Goal: Task Accomplishment & Management: Manage account settings

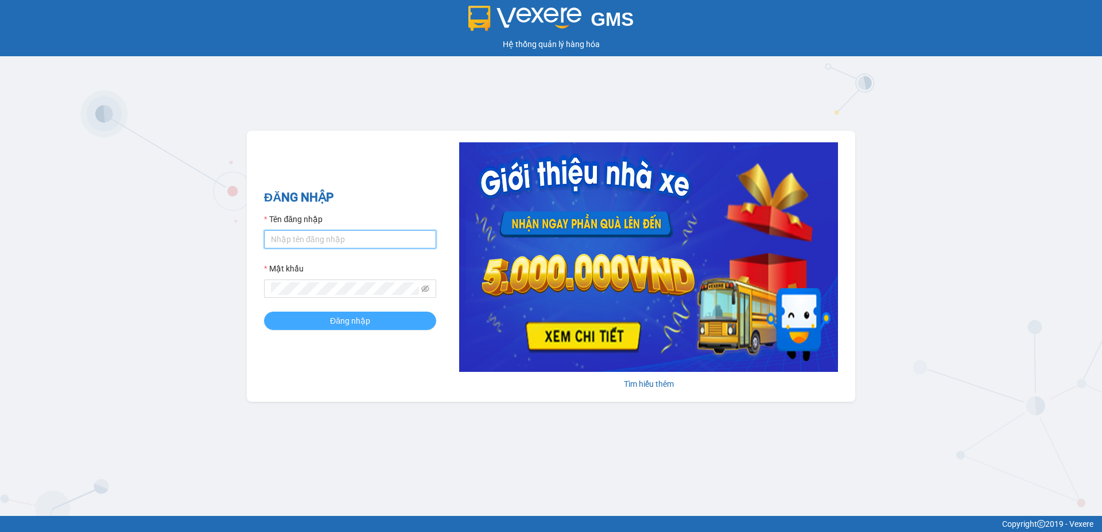
type input "tuanlinh.vxr"
click at [317, 320] on button "Đăng nhập" at bounding box center [350, 321] width 172 height 18
click at [408, 390] on div "ĐĂNG NHẬP Tên đăng nhập tuanlinh.vxr Mật khẩu Đăng nhập Tìm hiểu thêm" at bounding box center [551, 266] width 609 height 271
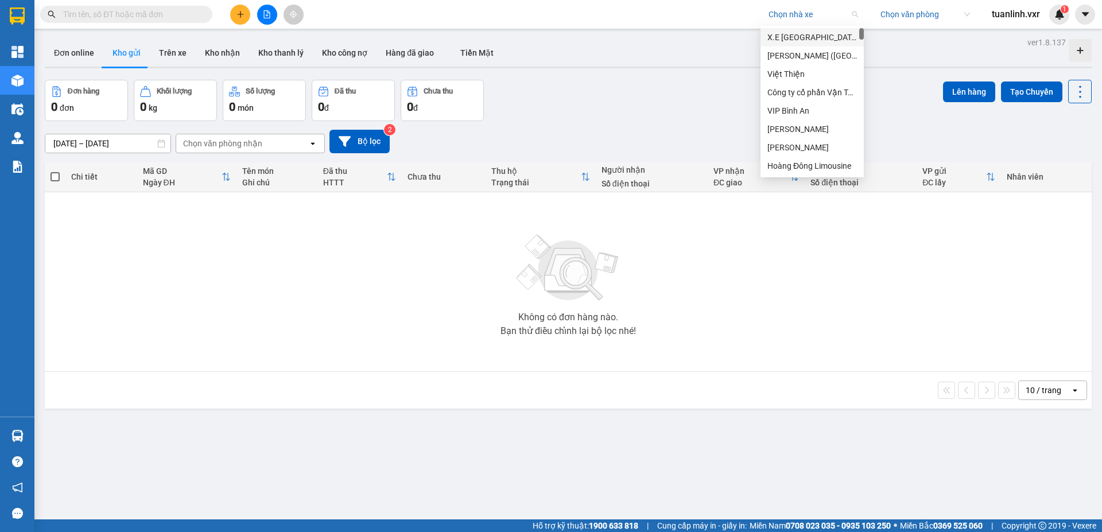
drag, startPoint x: 817, startPoint y: 7, endPoint x: 821, endPoint y: 23, distance: 16.6
click at [819, 11] on input "search" at bounding box center [810, 14] width 82 height 17
type input "dong ly"
drag, startPoint x: 817, startPoint y: 37, endPoint x: 847, endPoint y: 37, distance: 29.3
click at [818, 38] on div "[GEOGRAPHIC_DATA]" at bounding box center [813, 37] width 90 height 13
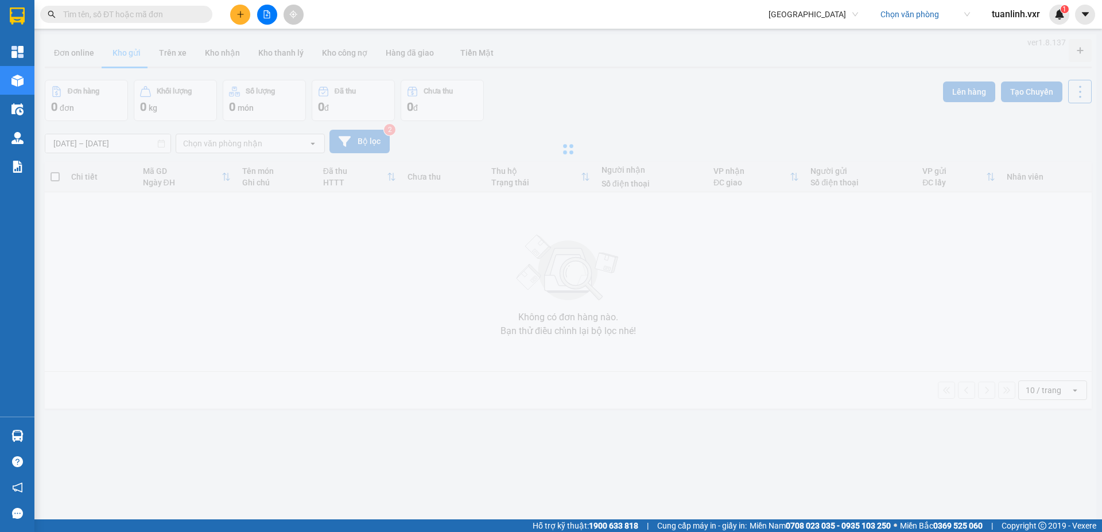
click at [910, 25] on div "Kết quả tìm kiếm ( 0 ) Bộ lọc No Data Đông Lý Đông Lý Chọn văn phòng tuanlinh.v…" at bounding box center [551, 14] width 1102 height 29
click at [906, 15] on input "search" at bounding box center [922, 14] width 82 height 17
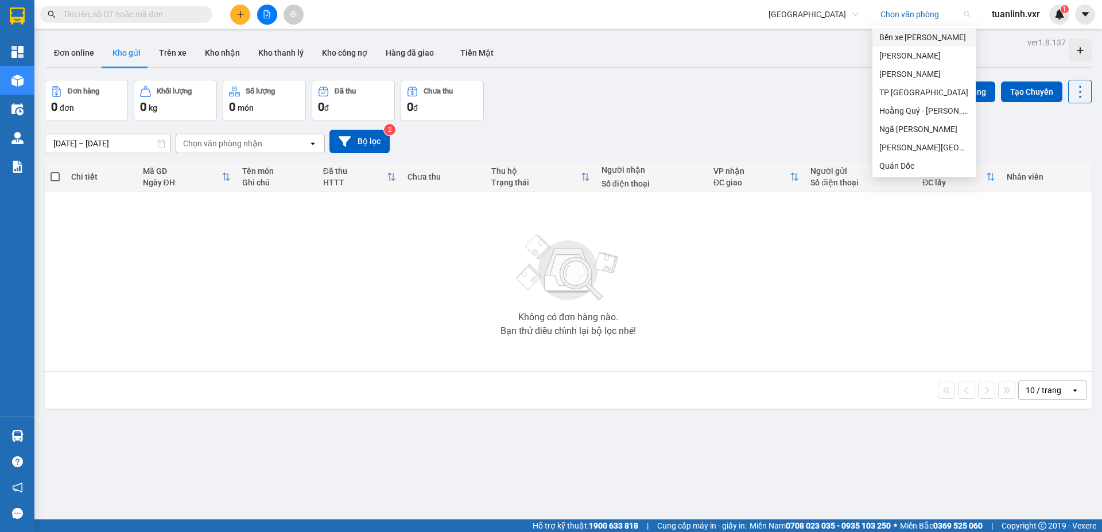
click at [922, 49] on div "[PERSON_NAME]" at bounding box center [924, 55] width 103 height 18
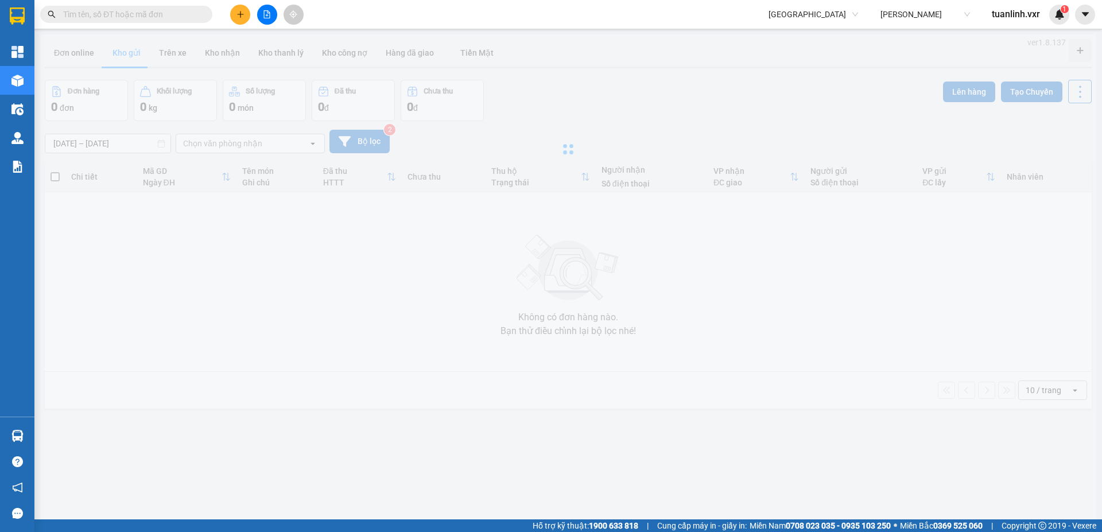
click at [615, 119] on div at bounding box center [568, 149] width 1056 height 230
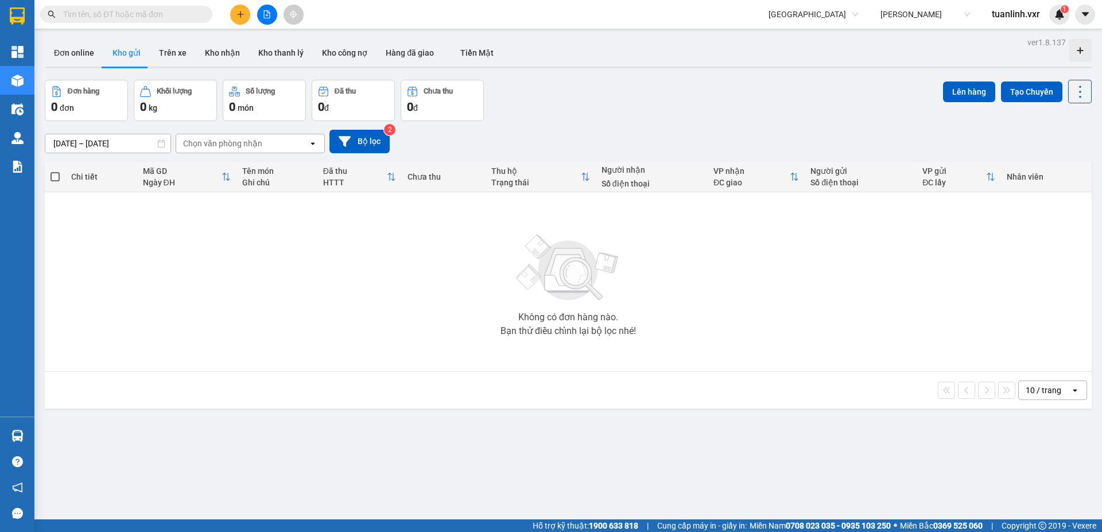
click at [798, 94] on div "Đơn hàng 0 đơn Khối lượng 0 kg Số lượng 0 món Đã thu 0 đ Chưa thu 0 đ Lên hàng …" at bounding box center [568, 100] width 1047 height 41
click at [596, 355] on div "Không có đơn hàng nào. Bạn thử điều chỉnh lại bộ lọc nhé!" at bounding box center [569, 282] width 1036 height 172
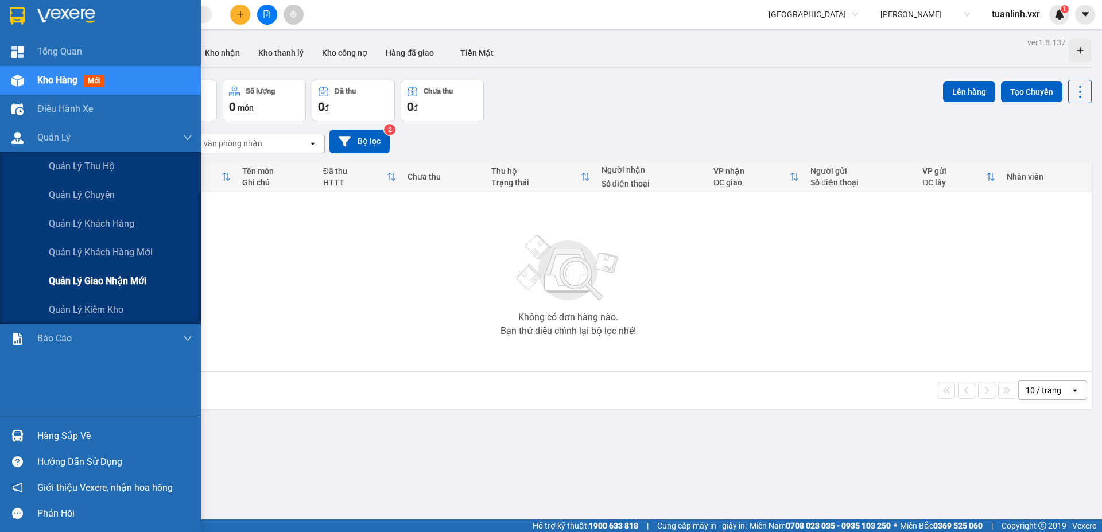
click at [95, 276] on span "Quản lý giao nhận mới" at bounding box center [98, 281] width 98 height 14
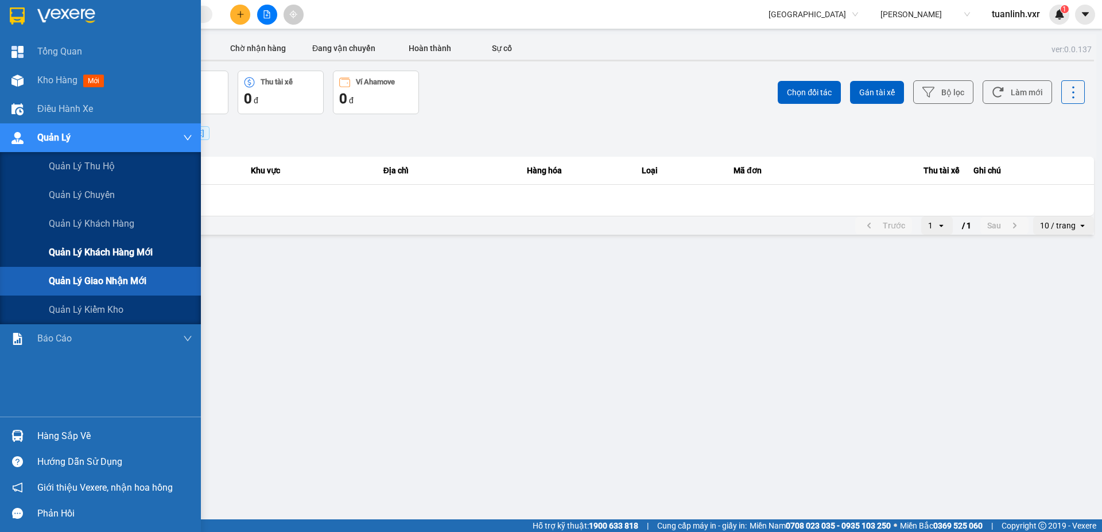
click at [98, 259] on span "Quản lý khách hàng mới" at bounding box center [101, 252] width 104 height 14
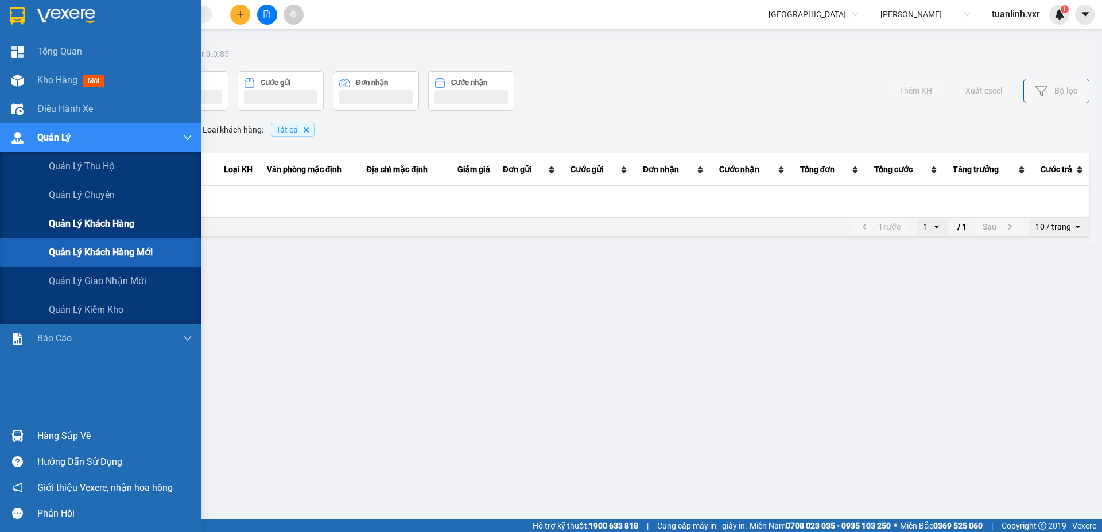
click at [106, 230] on span "Quản lý khách hàng" at bounding box center [92, 223] width 86 height 14
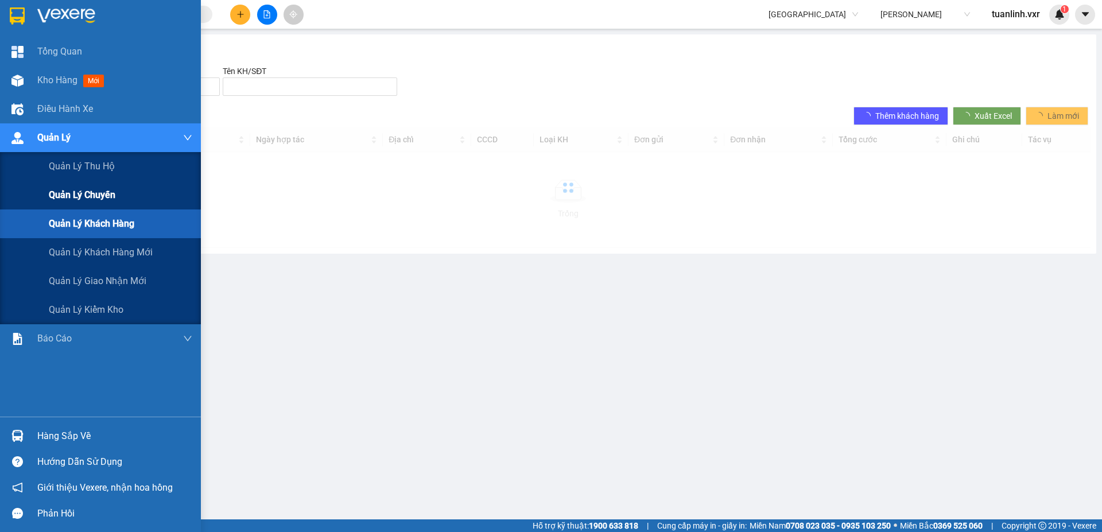
click at [104, 189] on span "Quản lý chuyến" at bounding box center [82, 195] width 67 height 14
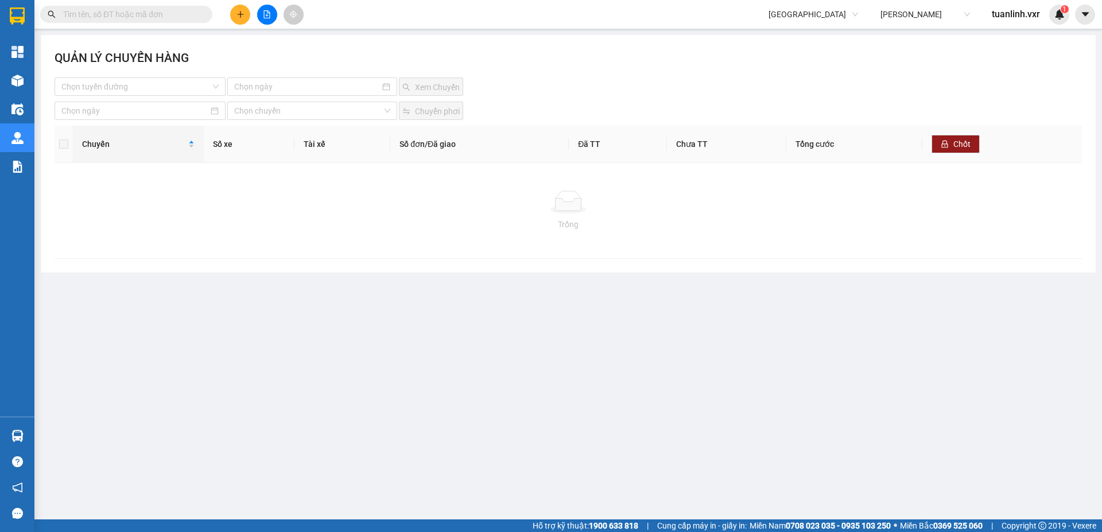
click at [95, 165] on div "Trống" at bounding box center [569, 210] width 1028 height 95
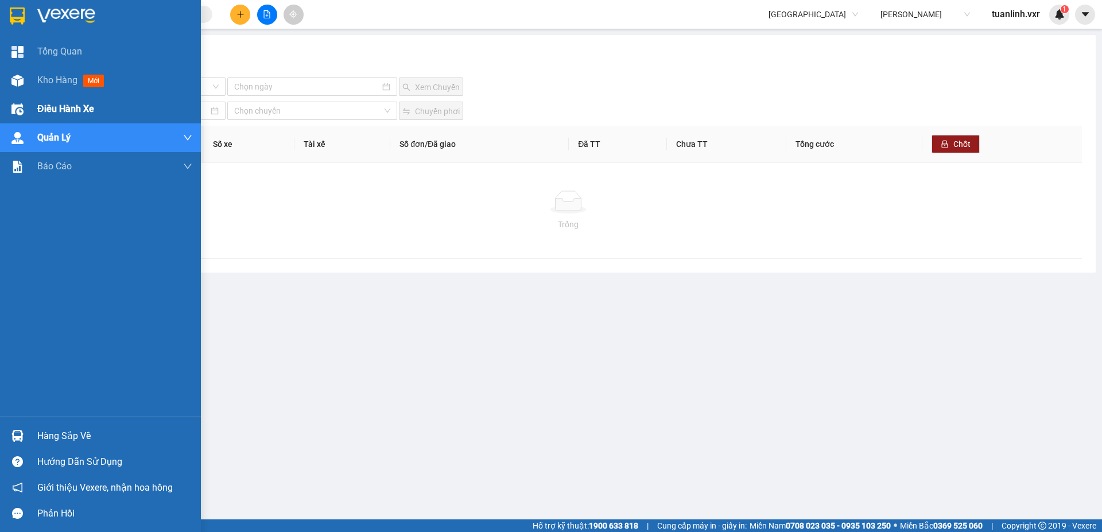
drag, startPoint x: 69, startPoint y: 96, endPoint x: 78, endPoint y: 97, distance: 9.3
click at [69, 96] on div "Điều hành xe" at bounding box center [114, 109] width 155 height 29
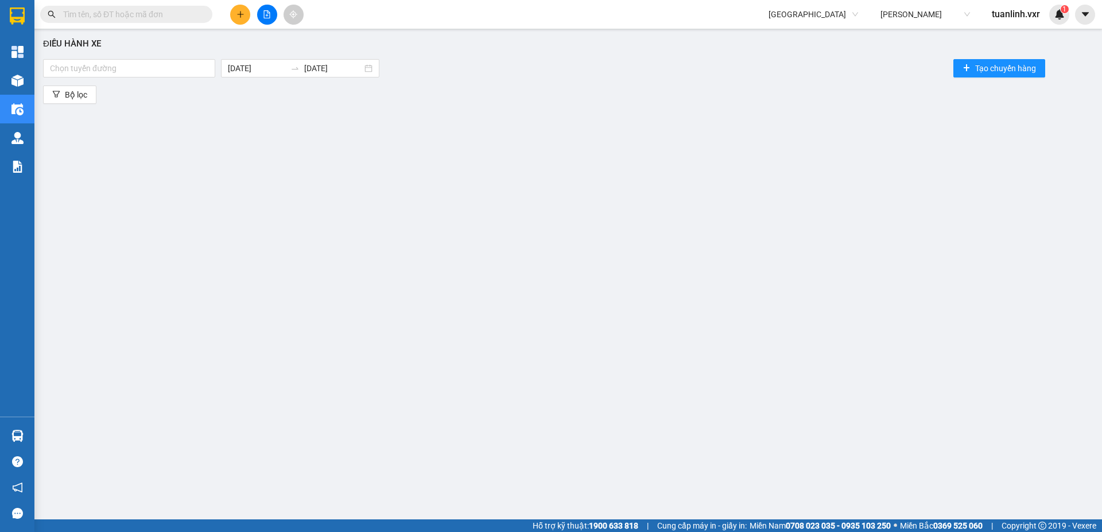
click at [530, 351] on div "Điều hành xe Chọn tuyến đường [DATE] [DATE] Tạo chuyến hàng Bộ lọc" at bounding box center [568, 265] width 1056 height 463
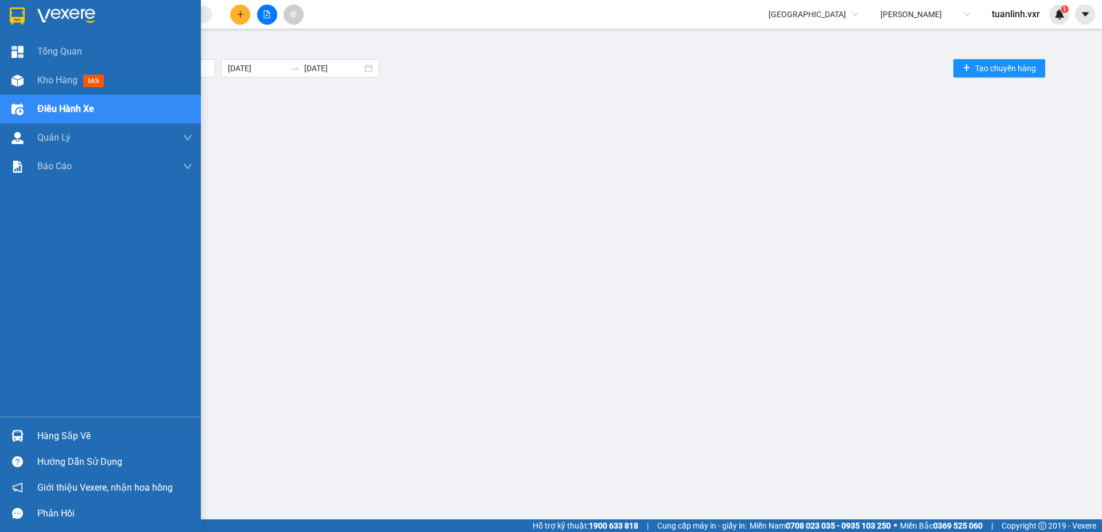
click at [68, 82] on div "Điều hành xe Chọn tuyến đường [DATE] [DATE] Tạo chuyến hàng Bộ lọc" at bounding box center [568, 265] width 1056 height 463
click at [55, 82] on span "Kho hàng" at bounding box center [57, 80] width 40 height 11
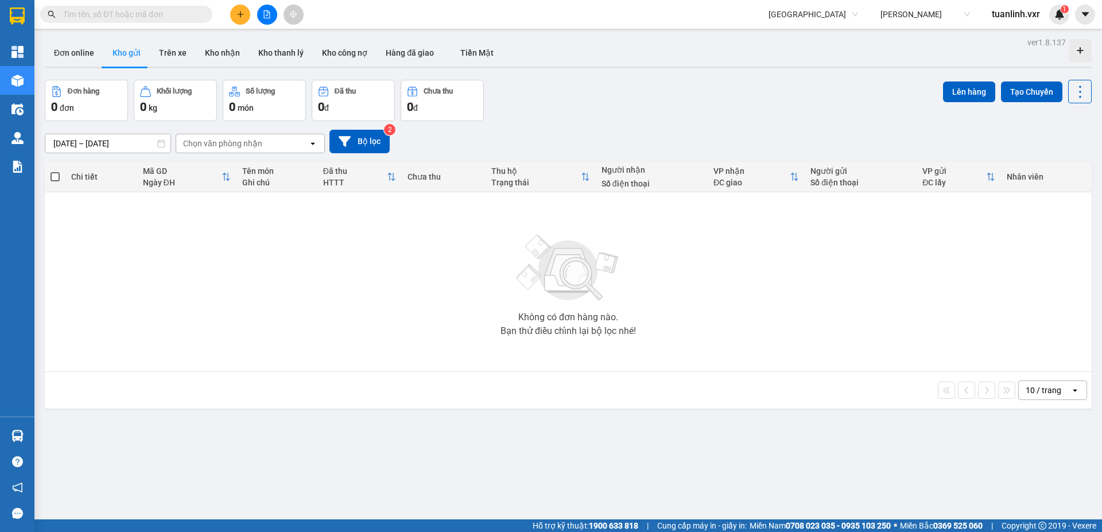
click at [168, 9] on input "text" at bounding box center [130, 14] width 135 height 13
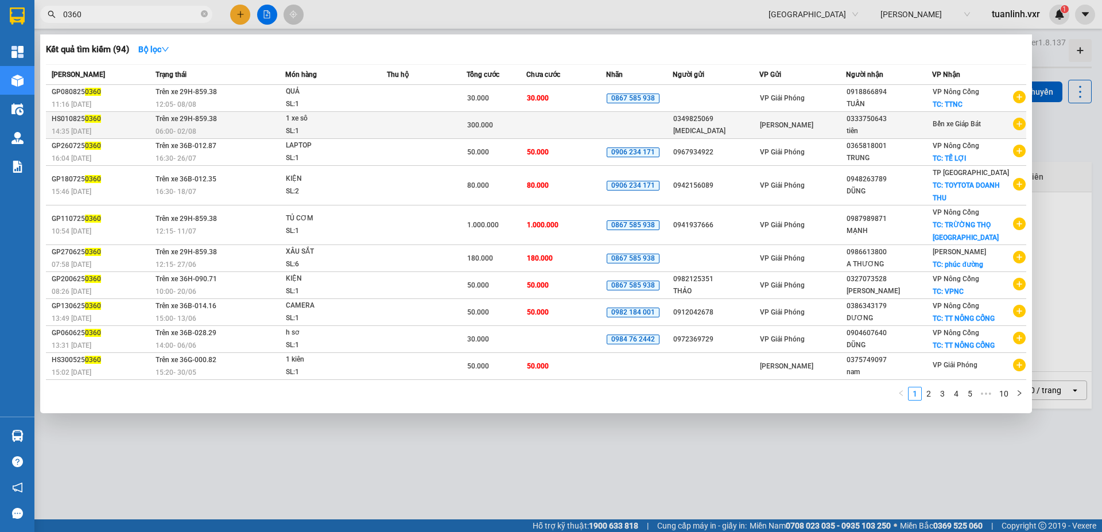
type input "0360"
click at [128, 123] on div "HS010825 0360" at bounding box center [102, 119] width 100 height 12
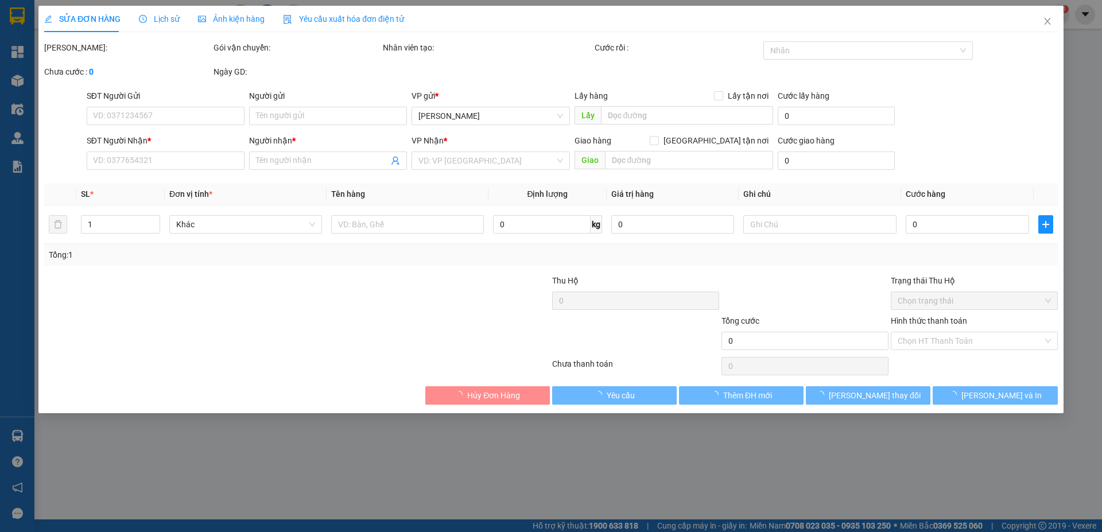
type input "0349825069"
type input "[MEDICAL_DATA]"
type input "0333750643"
type input "tiên"
type input "300.000"
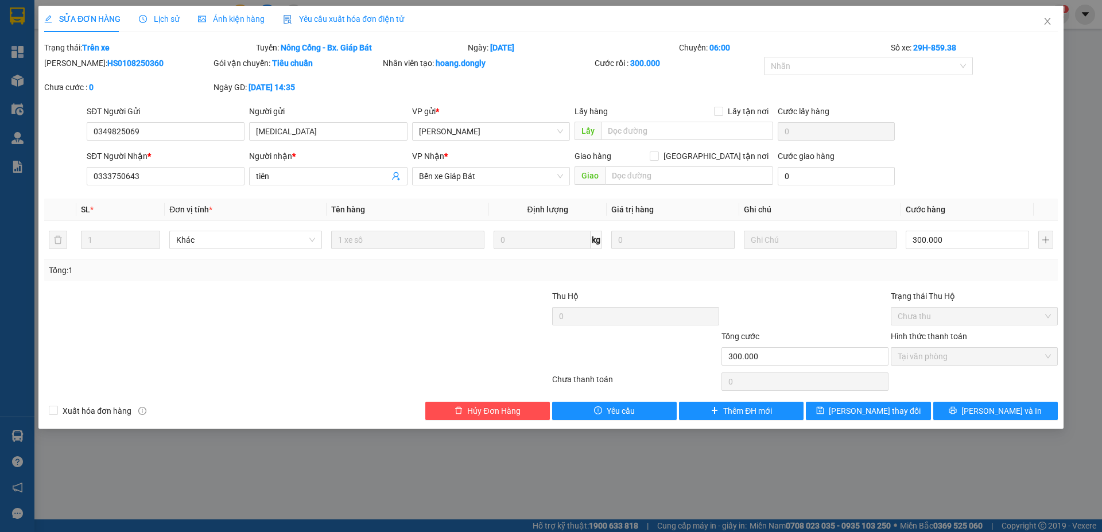
click at [185, 21] on div "SỬA ĐƠN HÀNG Lịch sử Ảnh kiện hàng Yêu cầu xuất hóa đơn điện tử" at bounding box center [224, 19] width 360 height 26
click at [161, 20] on span "Lịch sử" at bounding box center [159, 18] width 41 height 9
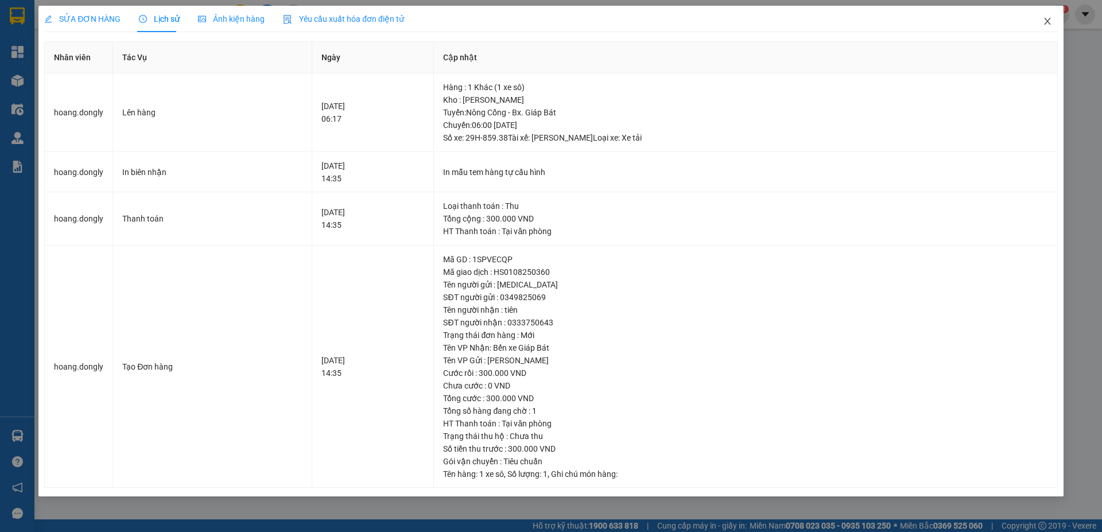
click at [1051, 23] on icon "close" at bounding box center [1047, 21] width 9 height 9
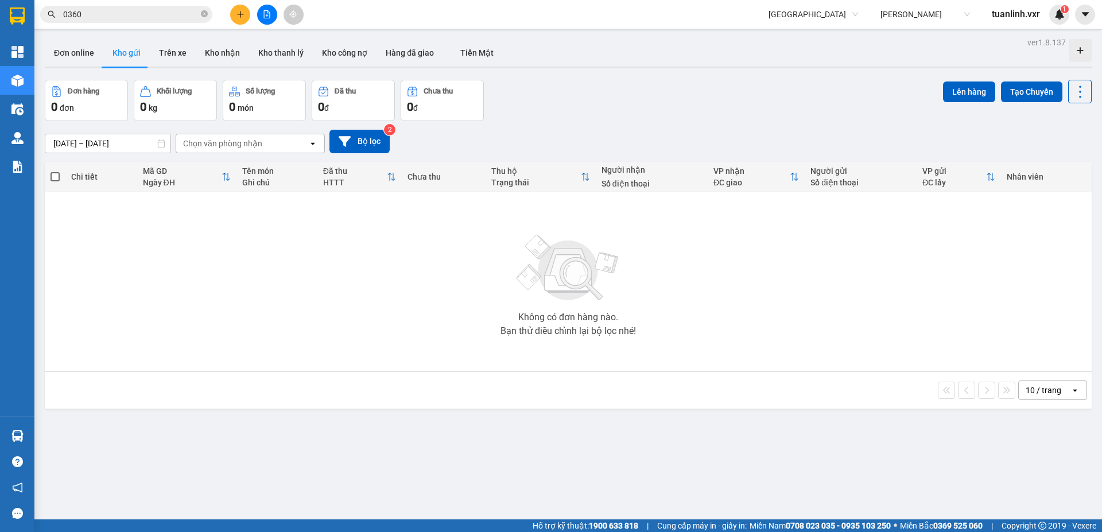
click at [173, 21] on span "0360" at bounding box center [126, 14] width 172 height 17
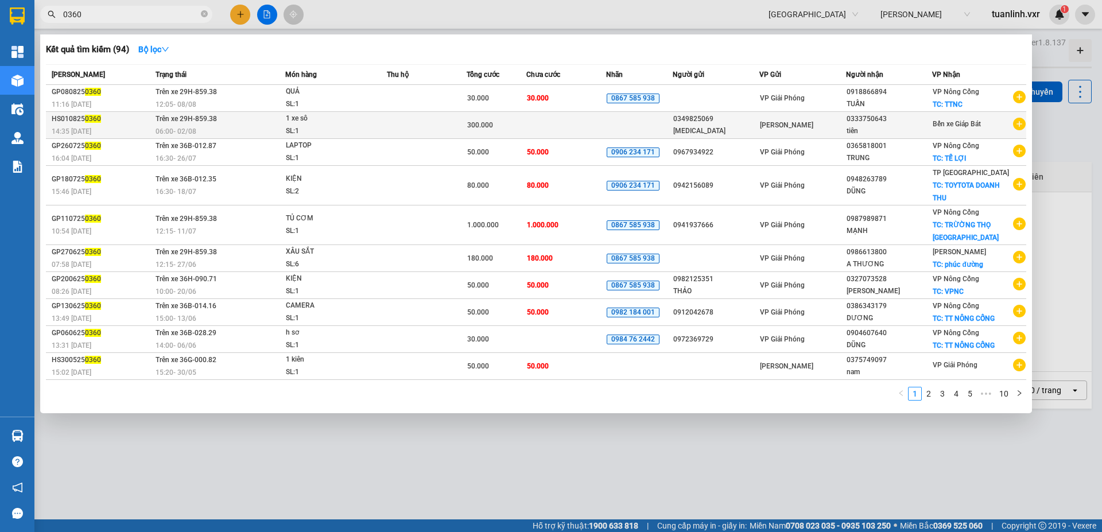
click at [212, 129] on div "06:00 [DATE]" at bounding box center [221, 131] width 130 height 13
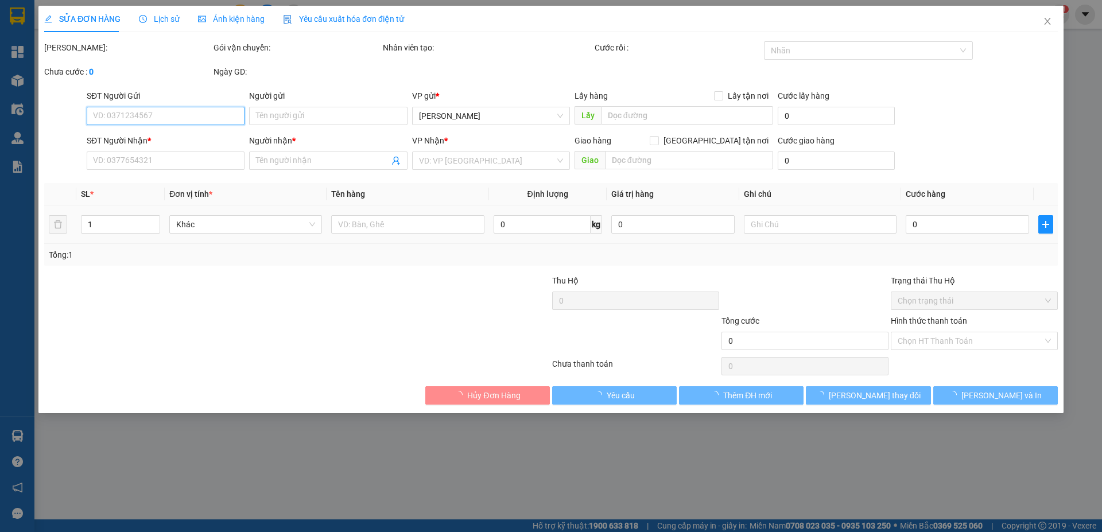
type input "0349825069"
type input "[MEDICAL_DATA]"
type input "0333750643"
type input "tiên"
type input "300.000"
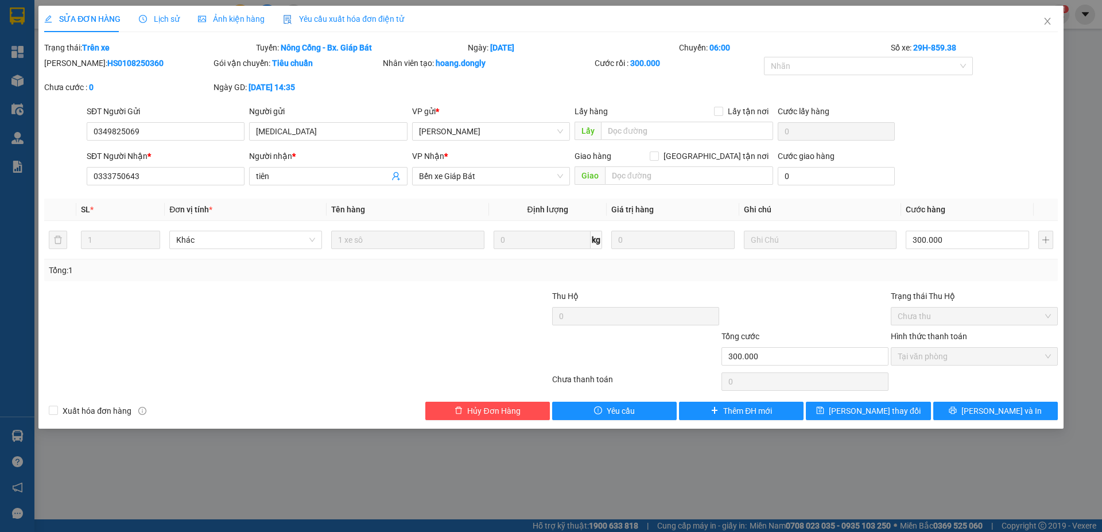
click at [483, 311] on div at bounding box center [466, 310] width 169 height 40
click at [165, 11] on div "Lịch sử" at bounding box center [159, 19] width 41 height 26
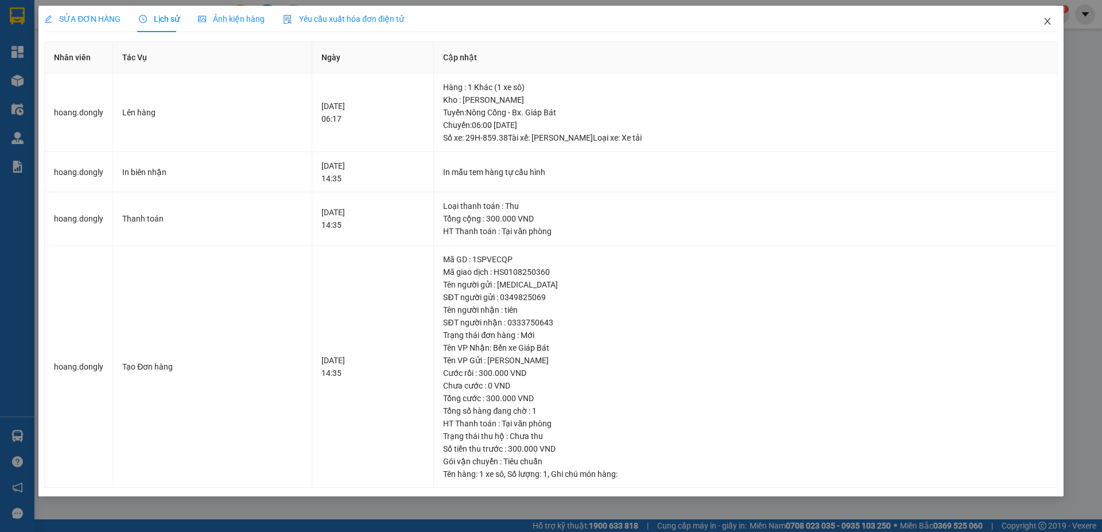
click at [1048, 20] on icon "close" at bounding box center [1047, 21] width 9 height 9
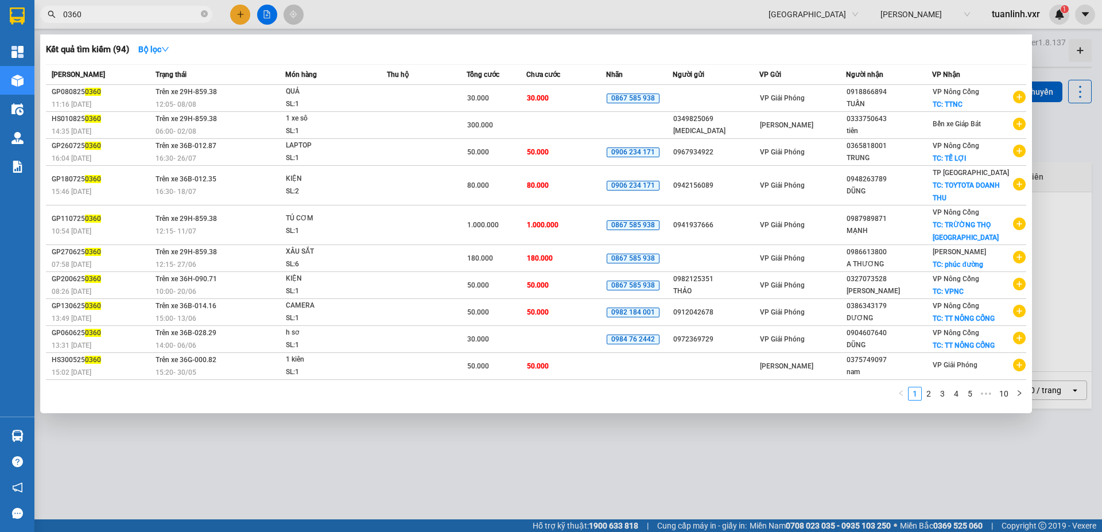
click at [162, 13] on input "0360" at bounding box center [130, 14] width 135 height 13
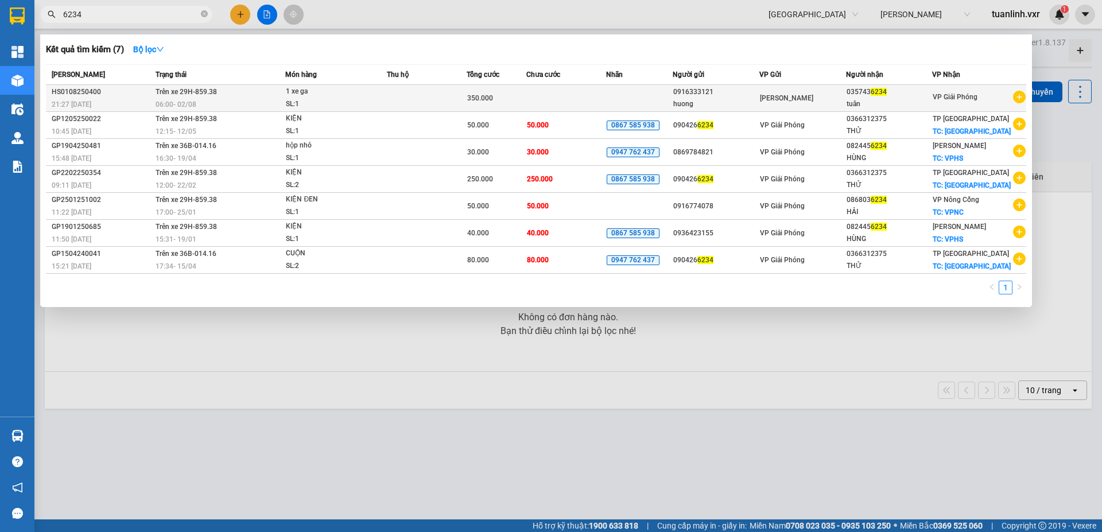
type input "6234"
click at [219, 98] on td "Trên xe 29H-859.38 06:00 [DATE]" at bounding box center [219, 98] width 133 height 27
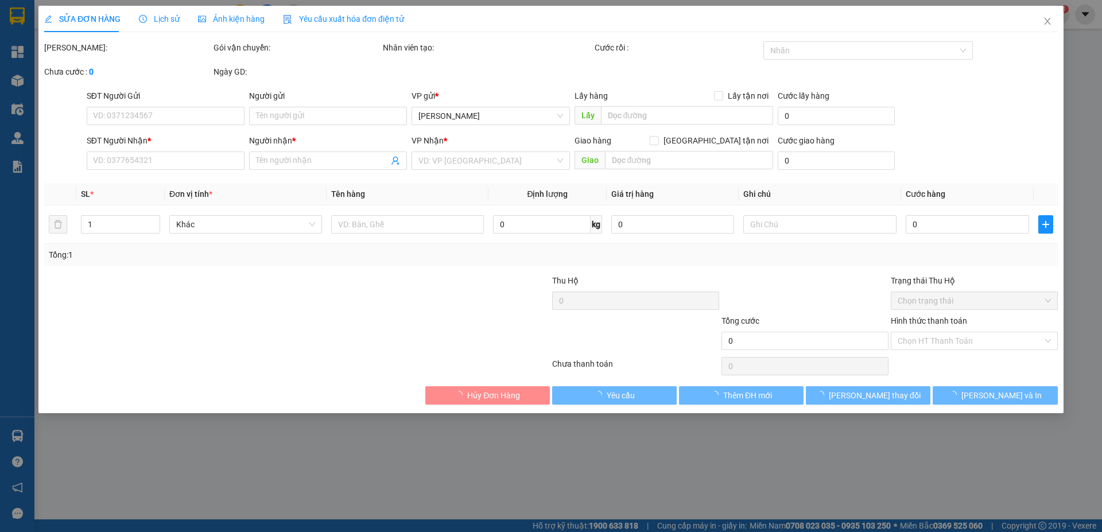
type input "0916333121"
type input "huong"
type input "0357436234"
type input "tuân"
type input "350.000"
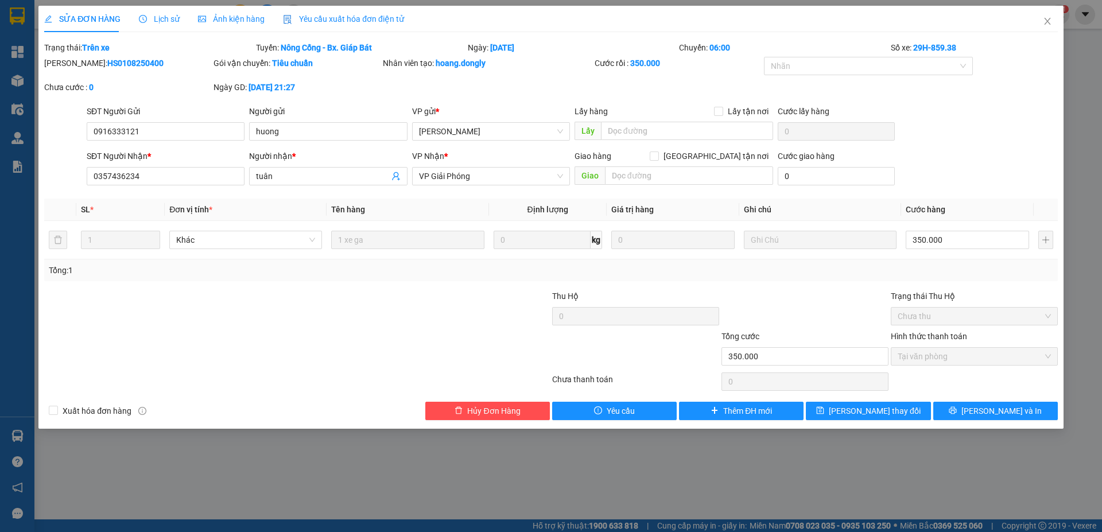
click at [165, 22] on span "Lịch sử" at bounding box center [159, 18] width 41 height 9
